Goal: Task Accomplishment & Management: Use online tool/utility

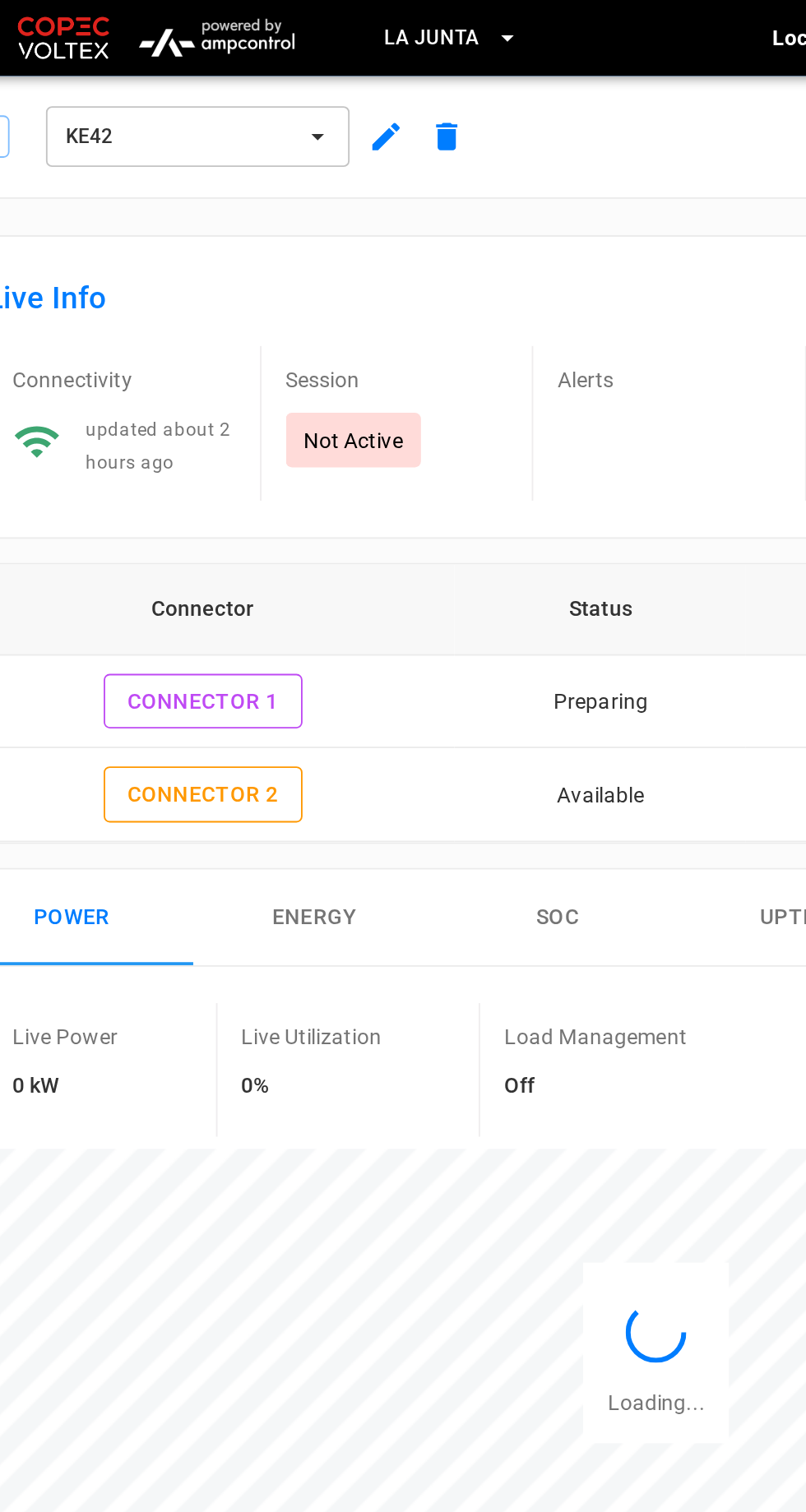
click at [303, 25] on span "La Junta" at bounding box center [282, 21] width 52 height 19
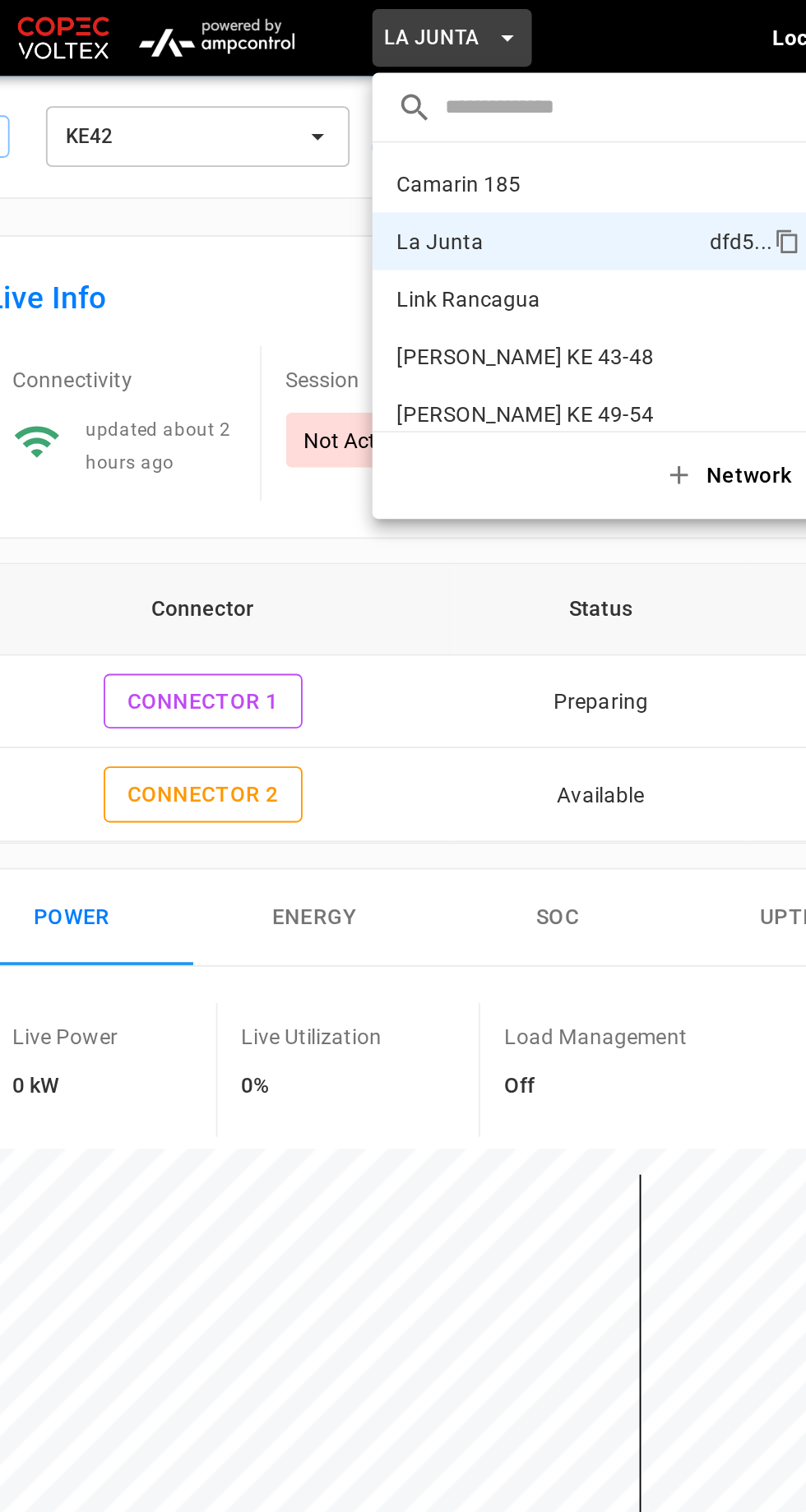
click at [366, 217] on p "[PERSON_NAME] KE 49-54" at bounding box center [343, 225] width 161 height 16
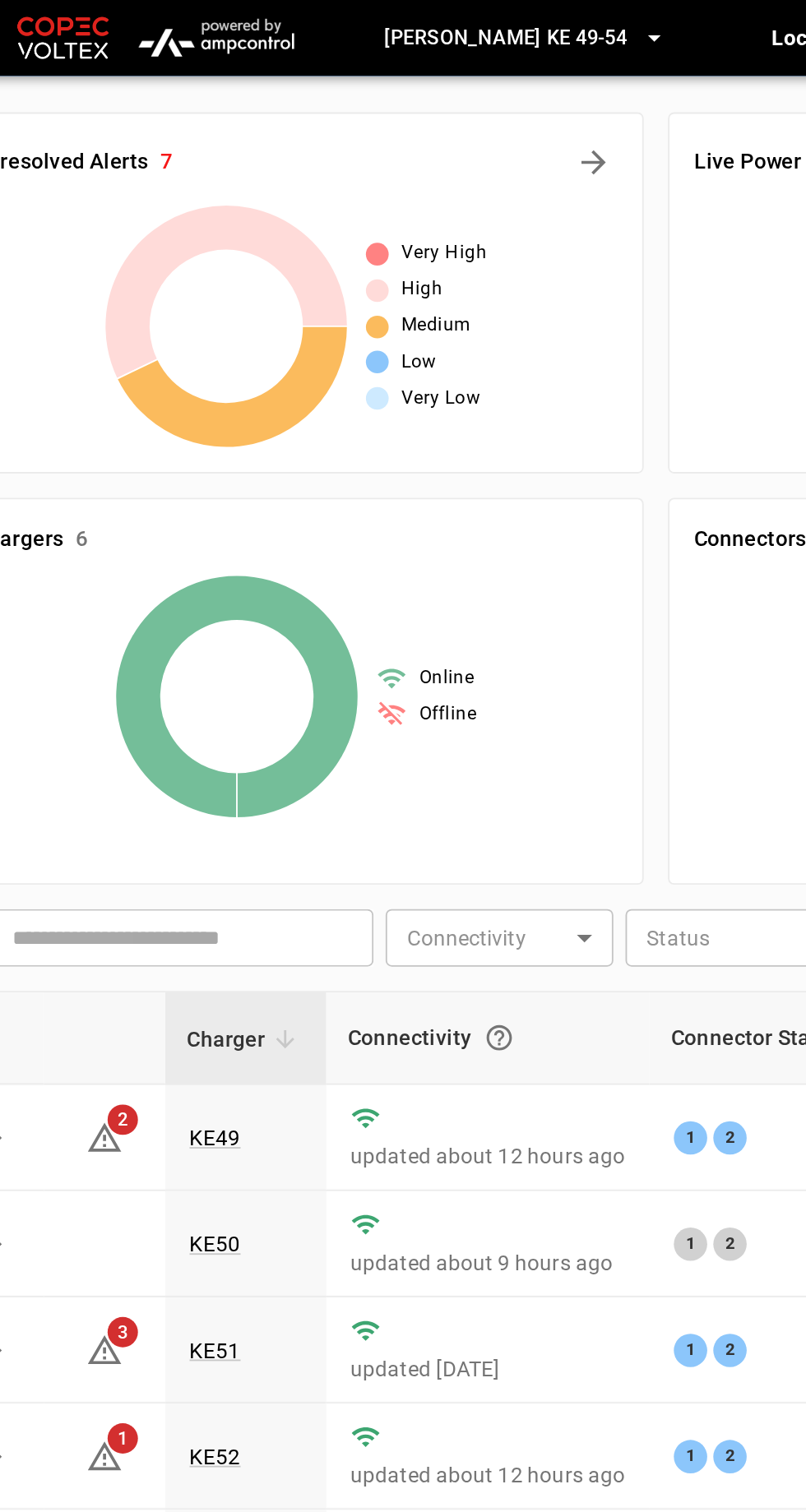
scroll to position [6, 0]
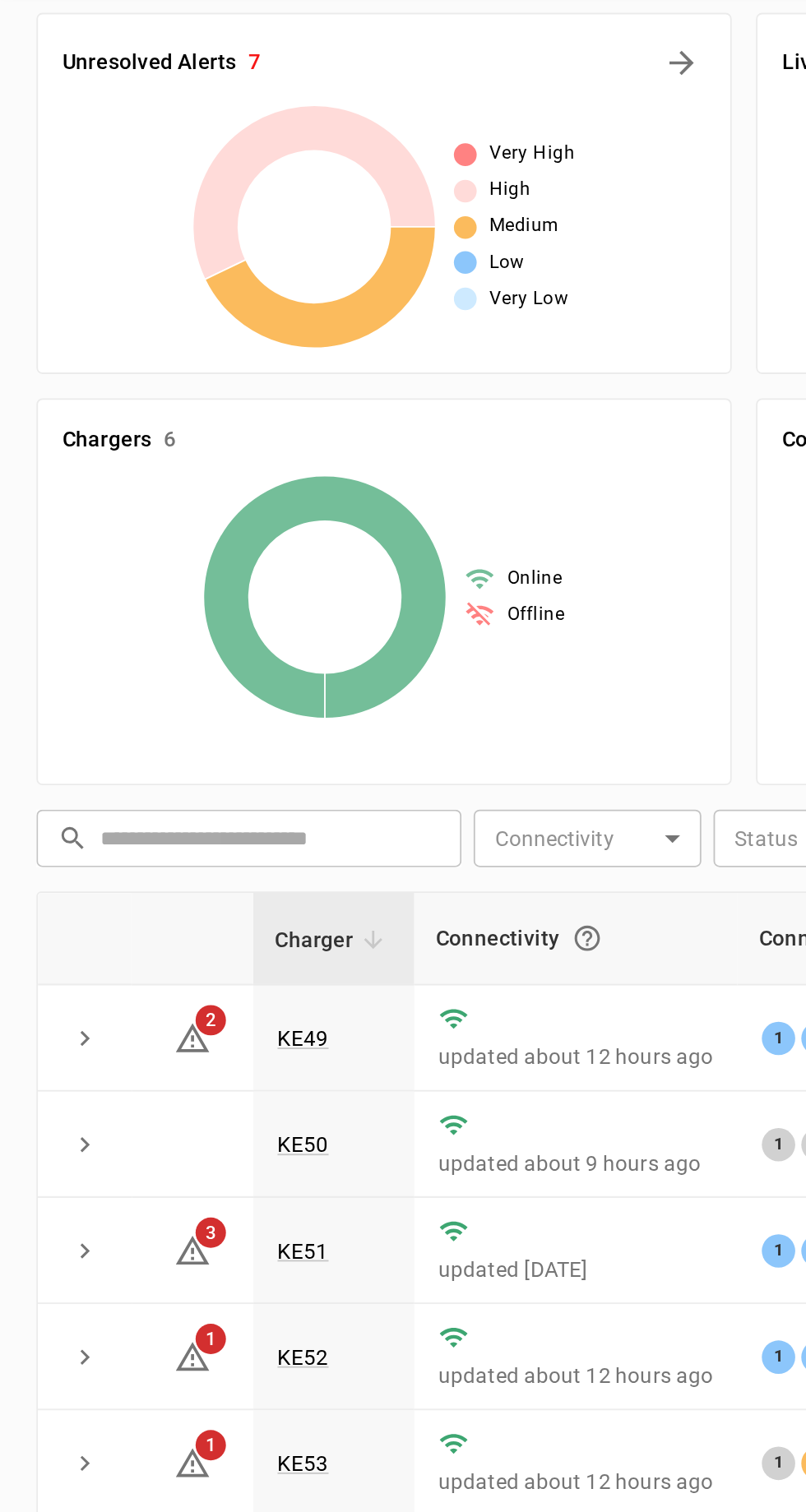
click at [165, 665] on link "KE50" at bounding box center [165, 669] width 28 height 13
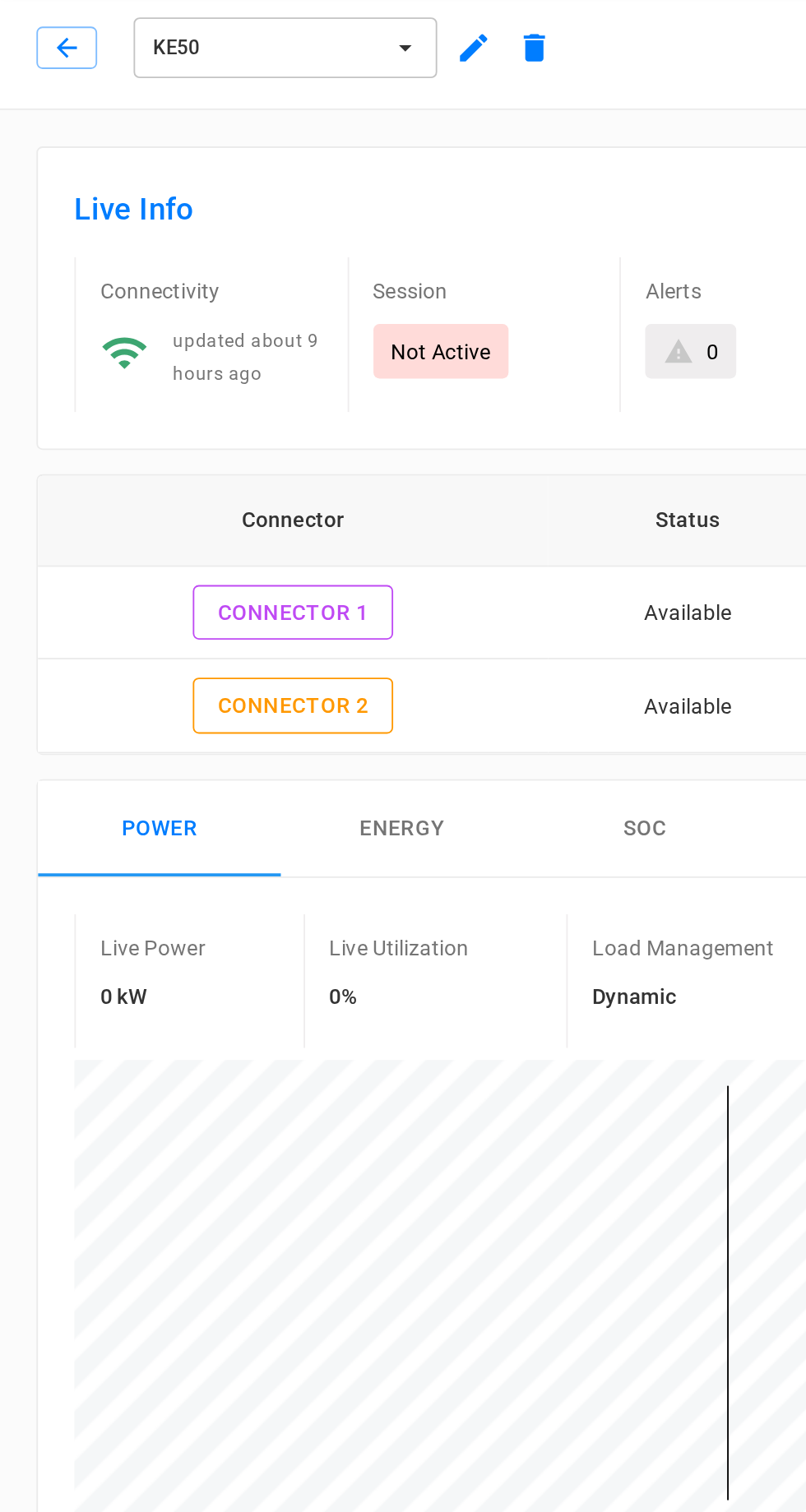
click at [708, 78] on button "Remote Commands" at bounding box center [702, 74] width 168 height 30
click at [682, 114] on li "Hard Reset" at bounding box center [688, 109] width 141 height 27
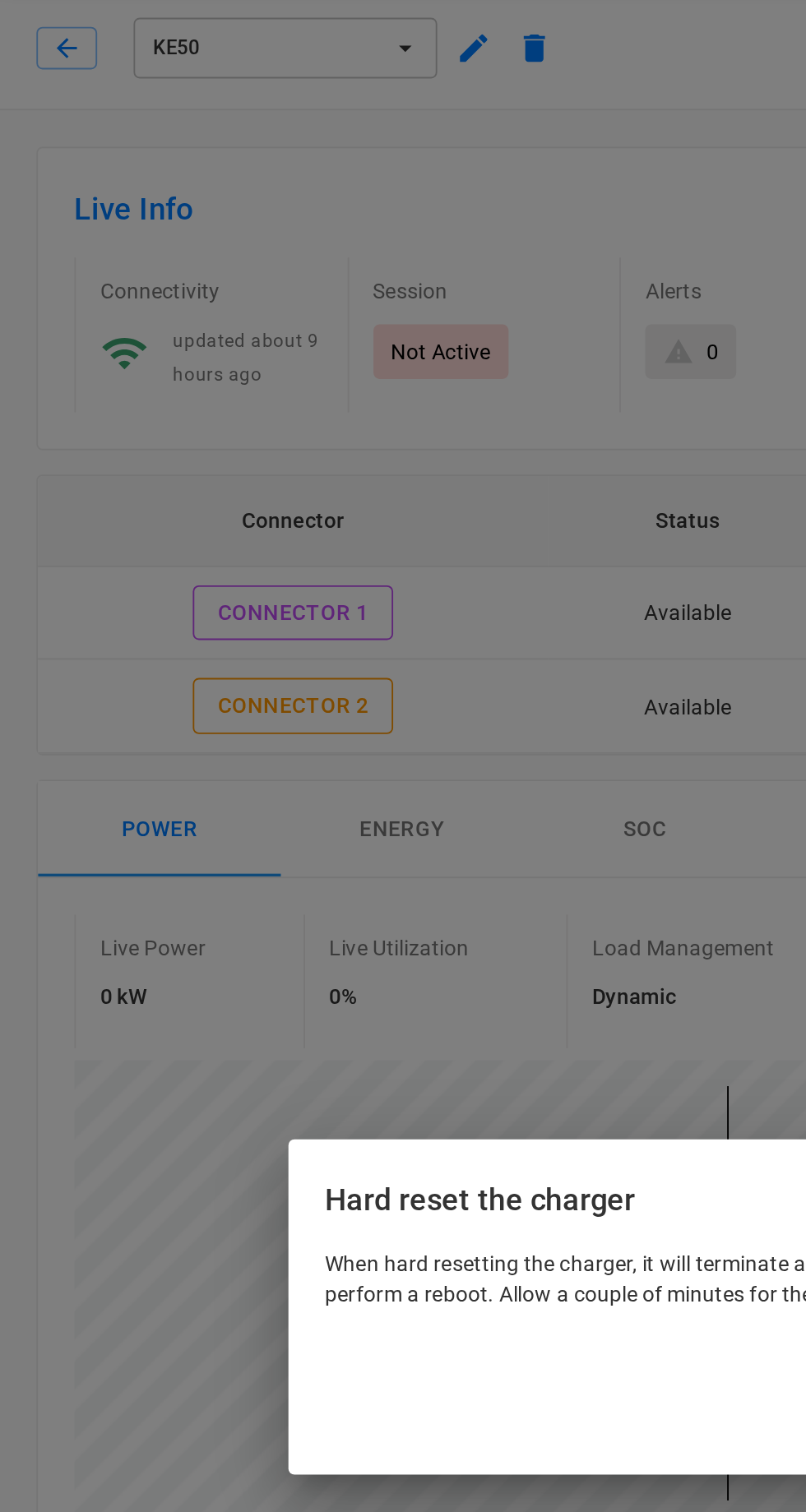
click at [598, 814] on button "Hard reset" at bounding box center [581, 799] width 97 height 30
